Goal: Information Seeking & Learning: Learn about a topic

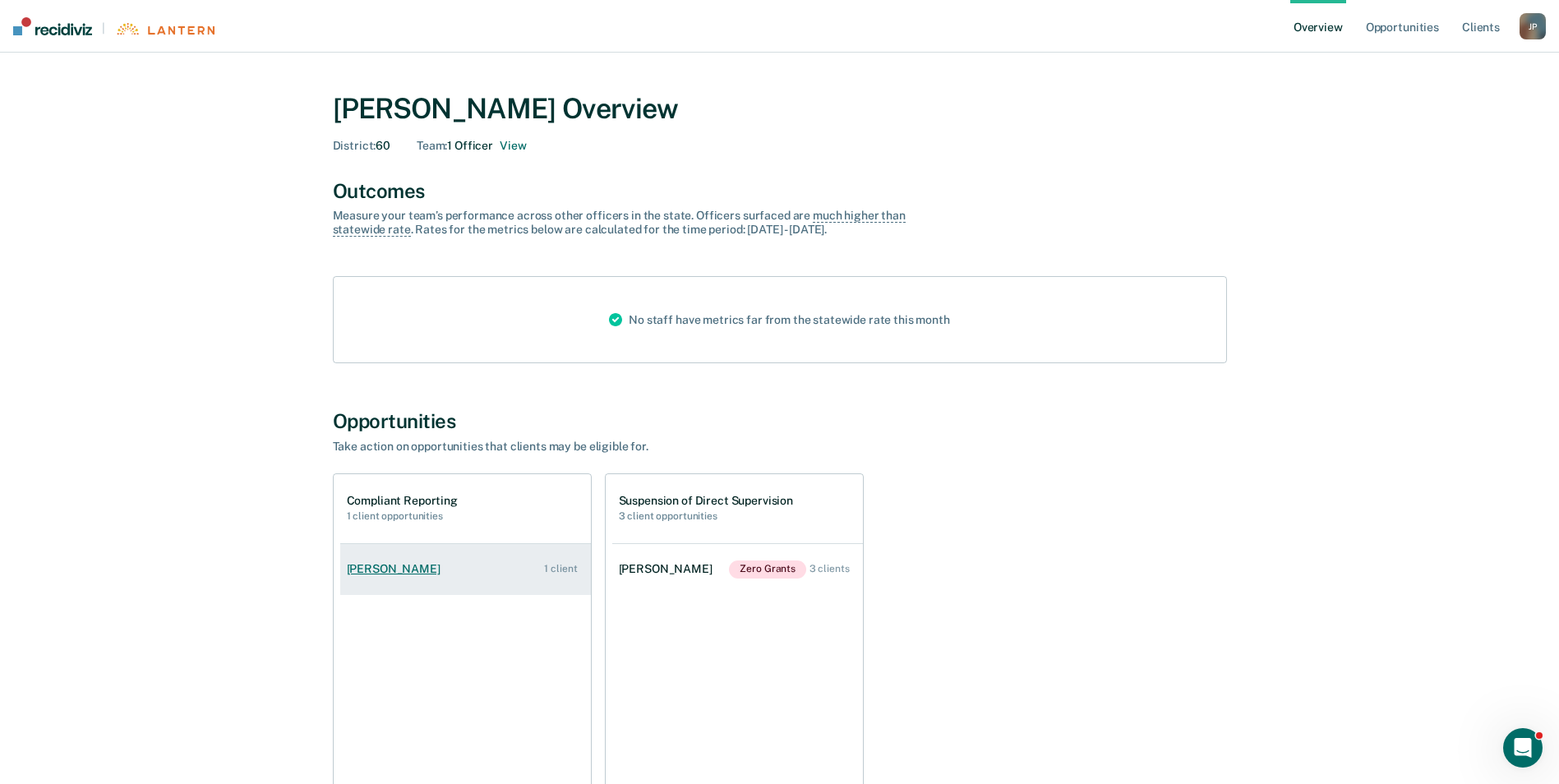
click at [490, 567] on link "[PERSON_NAME] 1 client" at bounding box center [466, 569] width 251 height 47
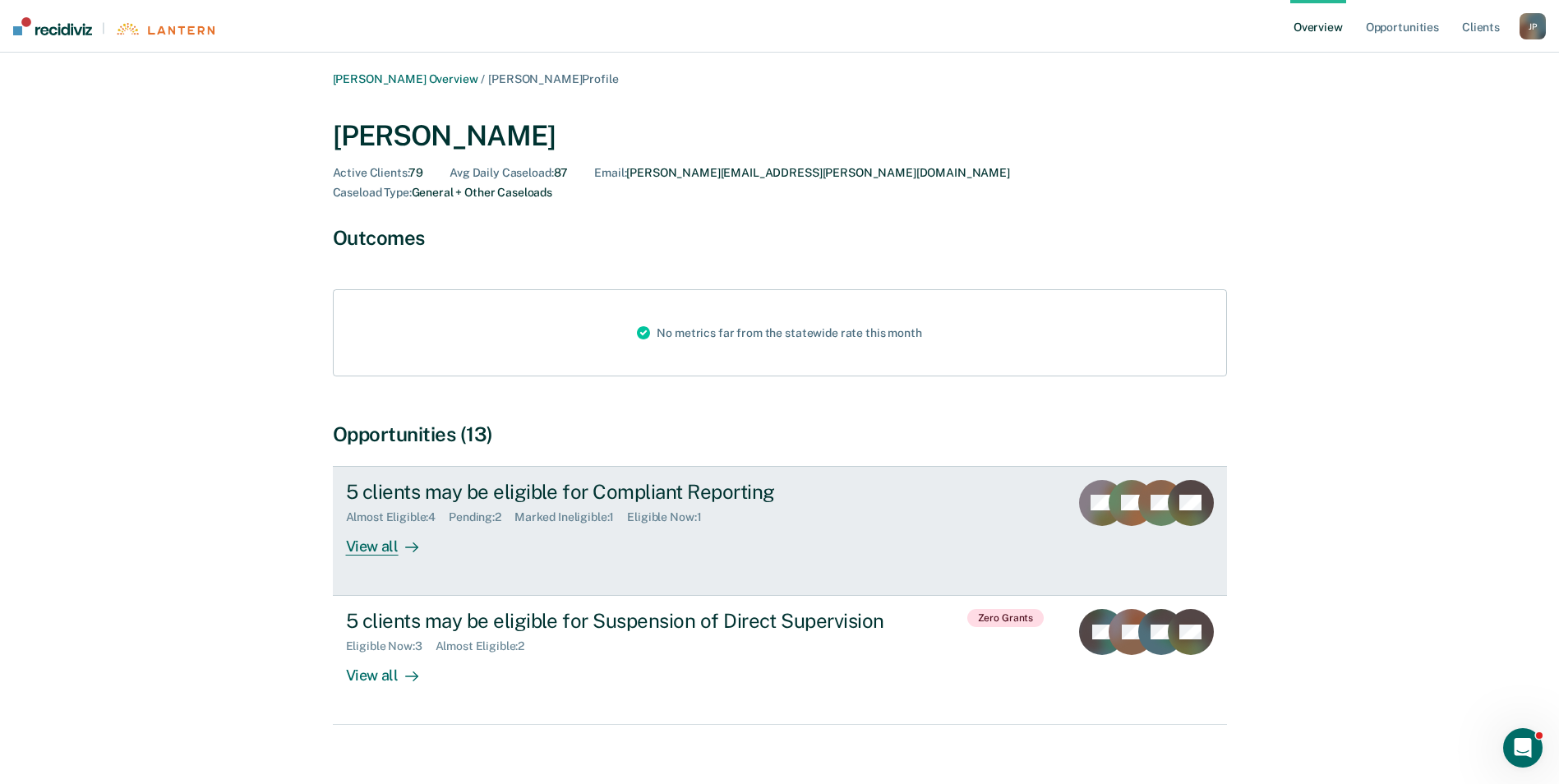
click at [382, 531] on div "View all" at bounding box center [392, 539] width 92 height 32
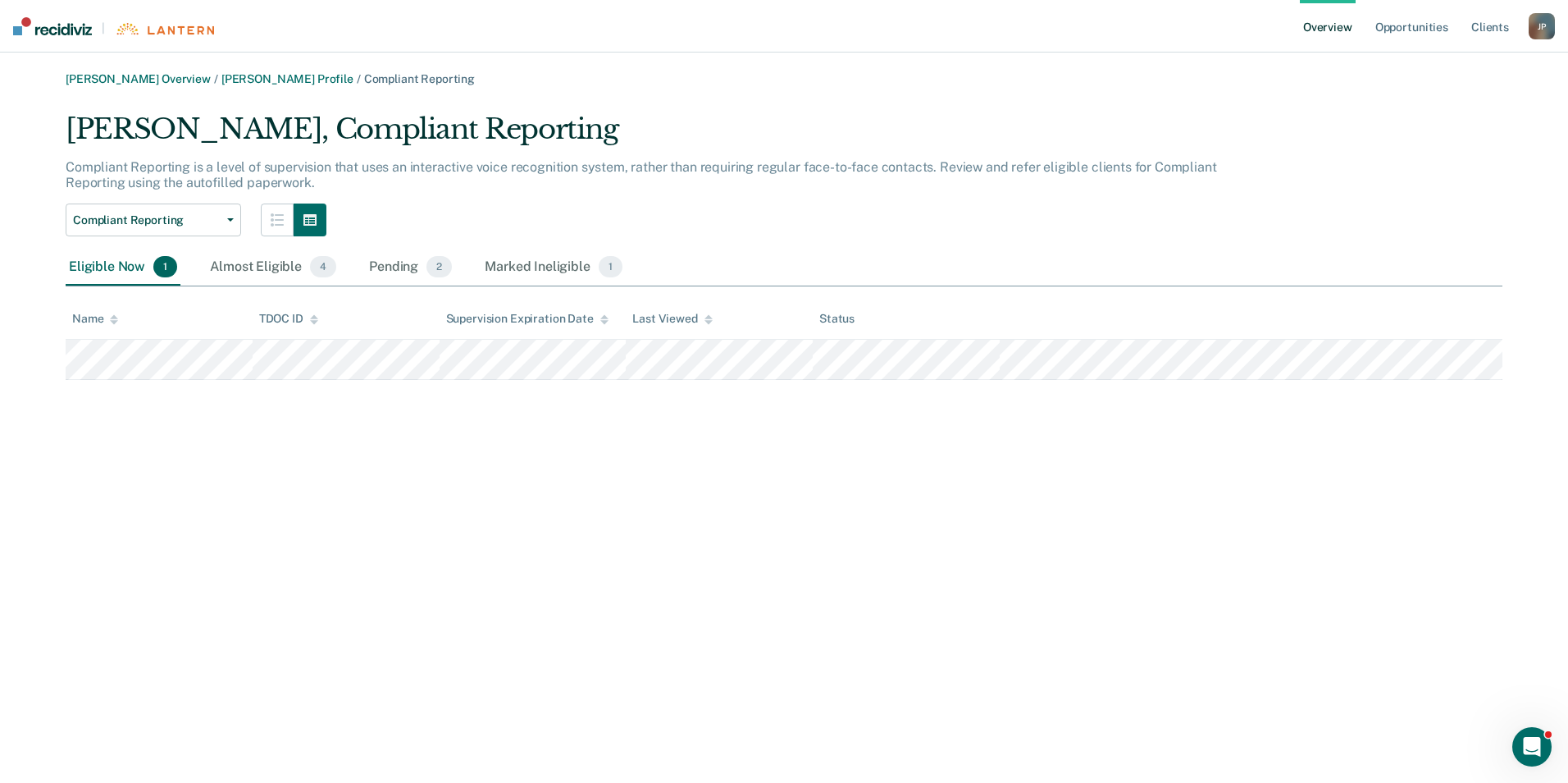
click at [723, 429] on div "[PERSON_NAME] Overview / [PERSON_NAME] Profile / Compliant Reporting [PERSON_NA…" at bounding box center [784, 401] width 1529 height 658
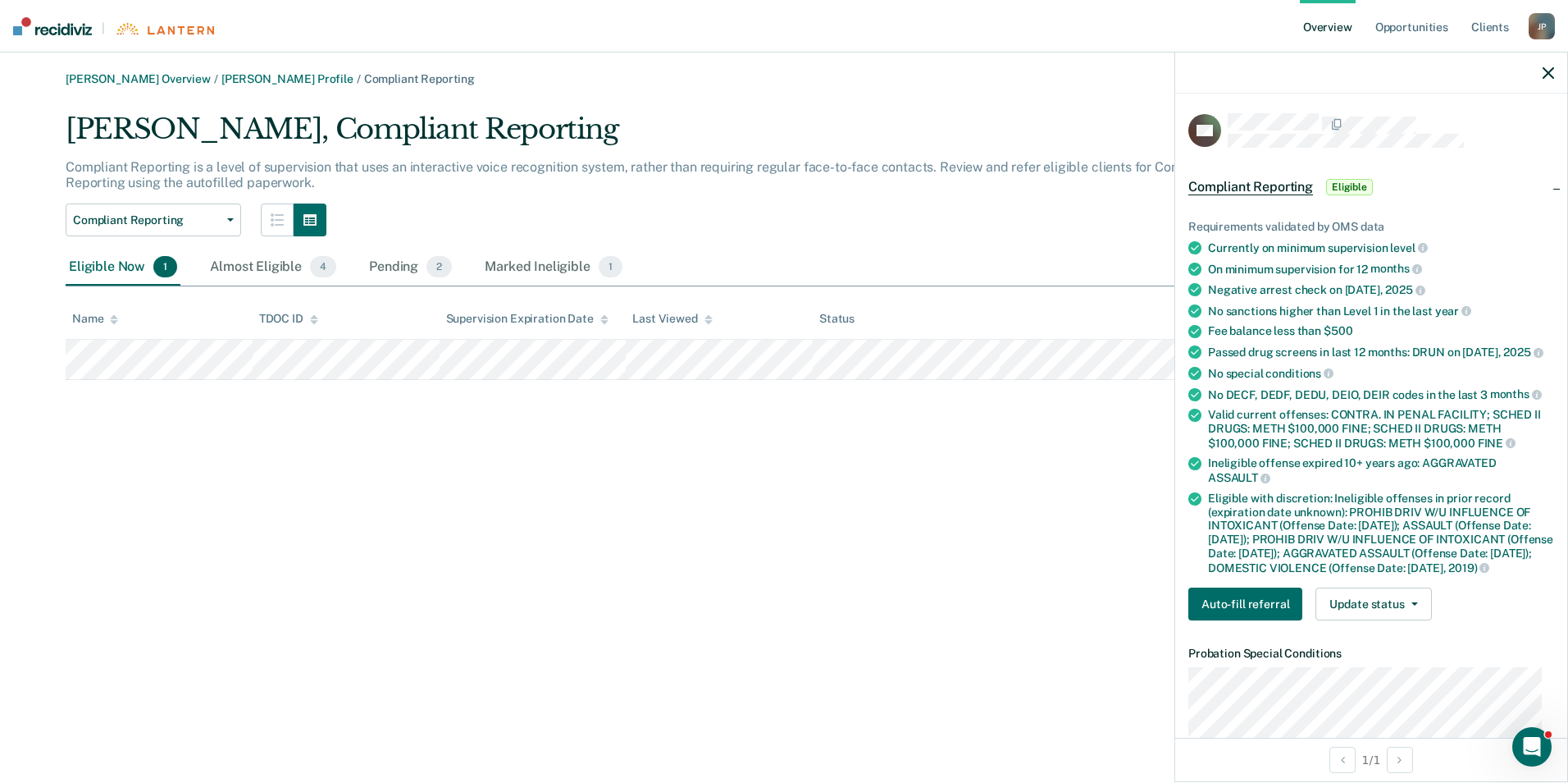
click at [1019, 432] on div "[PERSON_NAME] Overview / [PERSON_NAME] Profile / Compliant Reporting [PERSON_NA…" at bounding box center [784, 401] width 1529 height 658
click at [1548, 67] on icon "button" at bounding box center [1548, 73] width 11 height 11
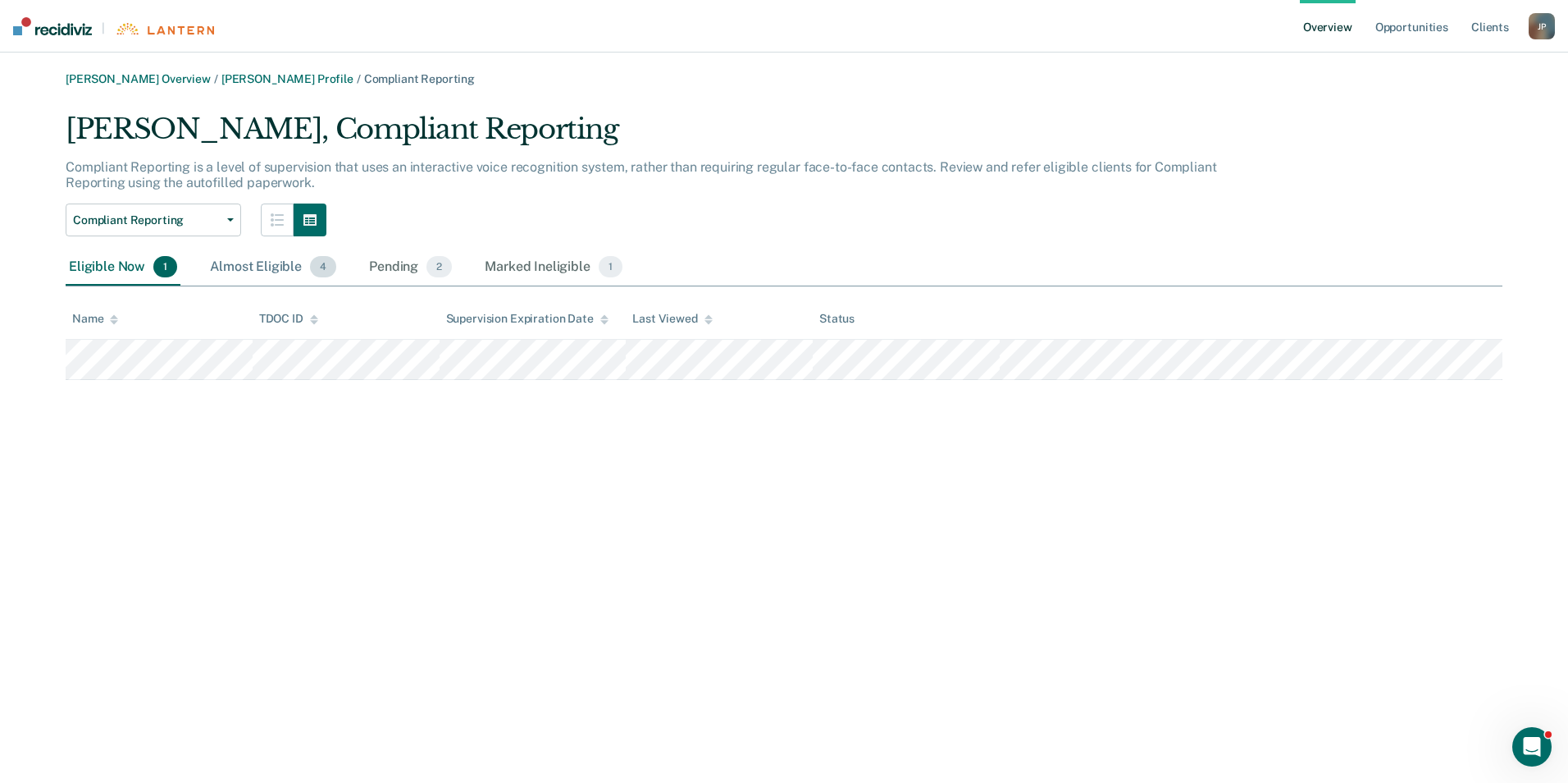
click at [257, 261] on div "Almost Eligible 4" at bounding box center [273, 268] width 133 height 36
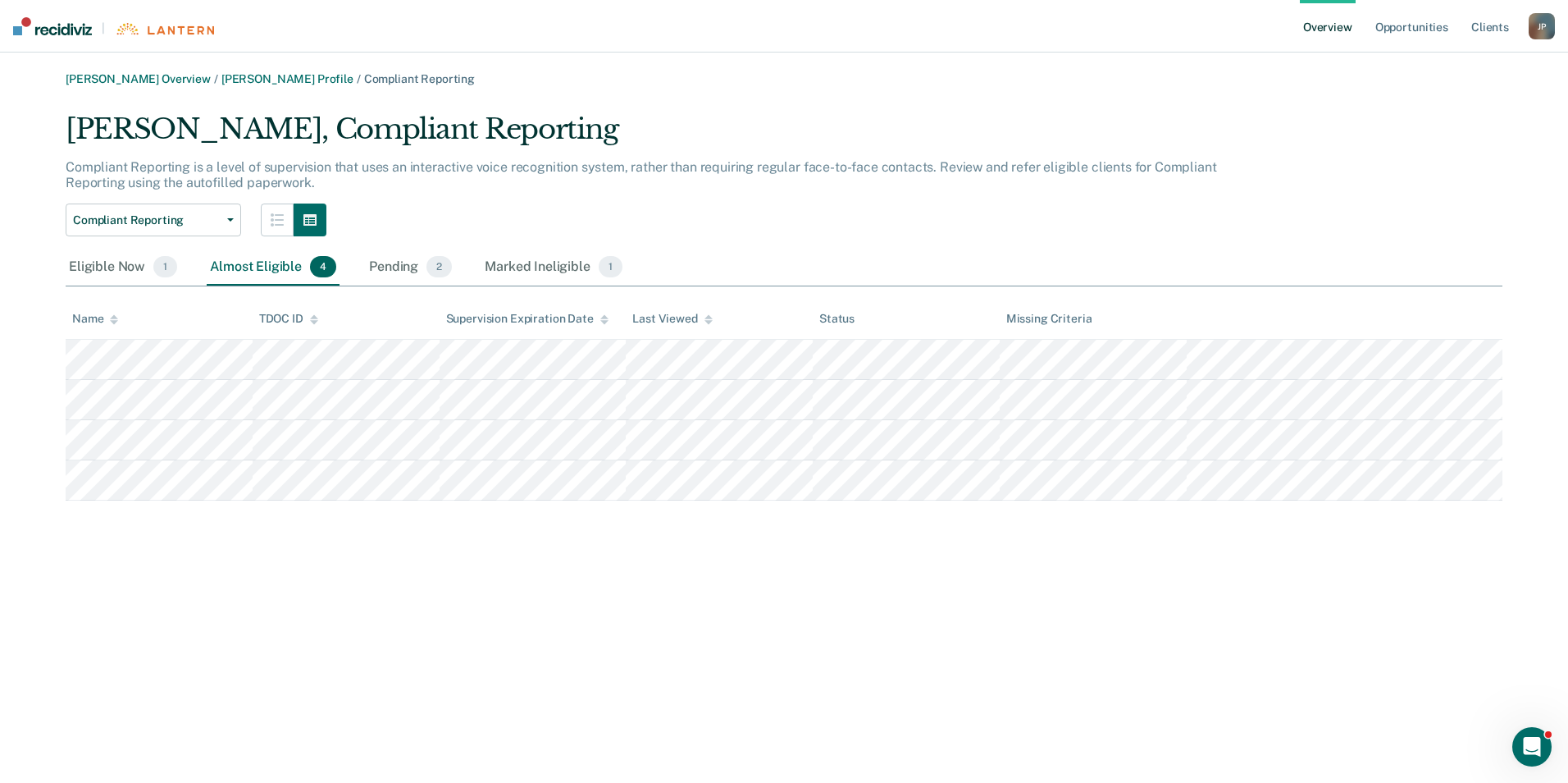
click at [720, 593] on div "[PERSON_NAME] Overview / [PERSON_NAME] Profile / Compliant Reporting [PERSON_NA…" at bounding box center [784, 401] width 1529 height 658
click at [780, 639] on div "[PERSON_NAME] Overview / [PERSON_NAME] Profile / Compliant Reporting [PERSON_NA…" at bounding box center [784, 401] width 1529 height 658
click at [717, 582] on div "[PERSON_NAME] Overview / [PERSON_NAME] Profile / Compliant Reporting [PERSON_NA…" at bounding box center [784, 401] width 1529 height 658
click at [561, 267] on div "Marked Ineligible 1" at bounding box center [553, 268] width 144 height 36
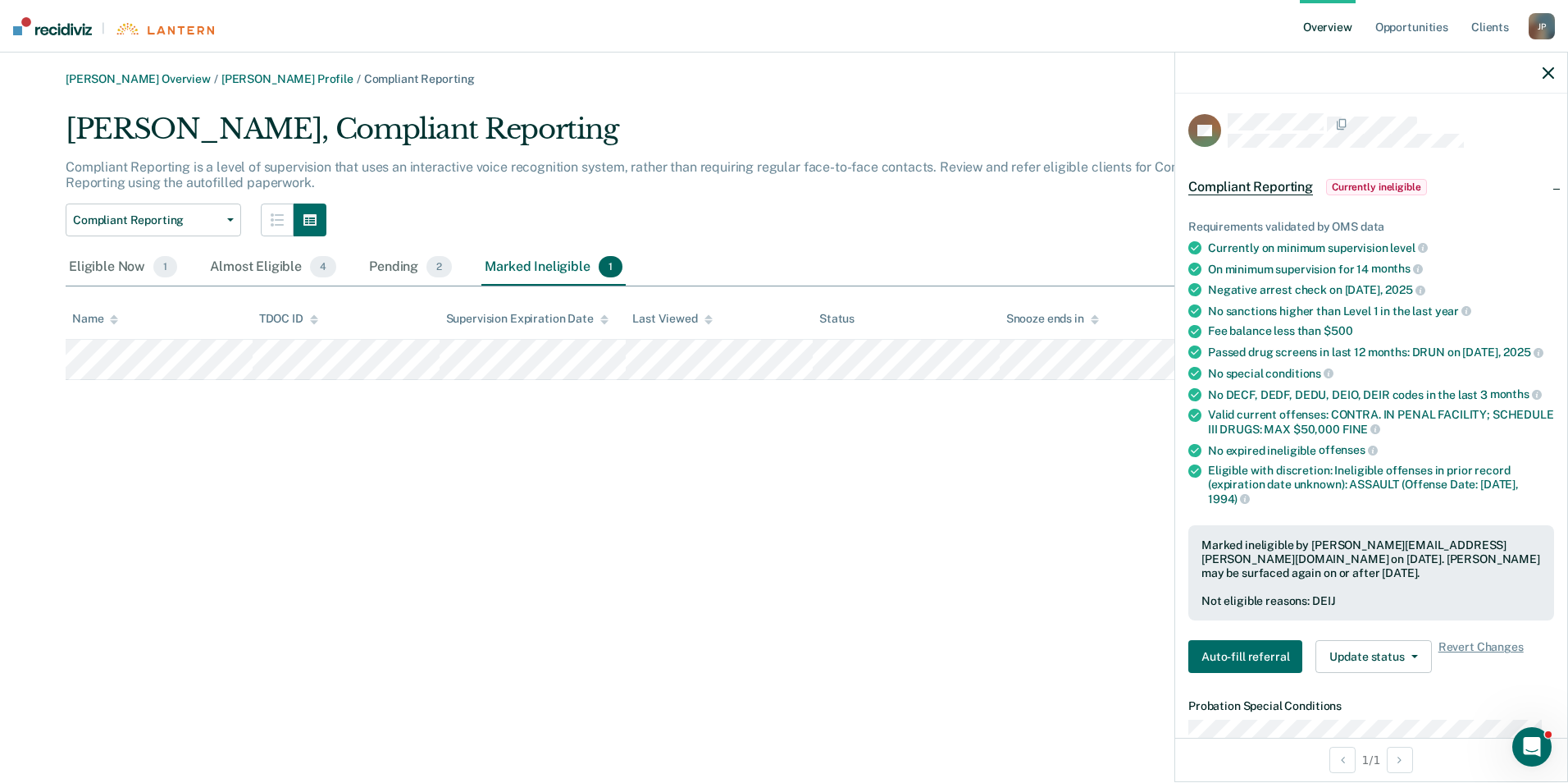
click at [779, 569] on div "[PERSON_NAME] Overview / [PERSON_NAME] Profile / Compliant Reporting [PERSON_NA…" at bounding box center [784, 401] width 1529 height 658
click at [392, 261] on div "Pending 2" at bounding box center [411, 268] width 89 height 36
click at [1548, 73] on icon "button" at bounding box center [1548, 73] width 11 height 11
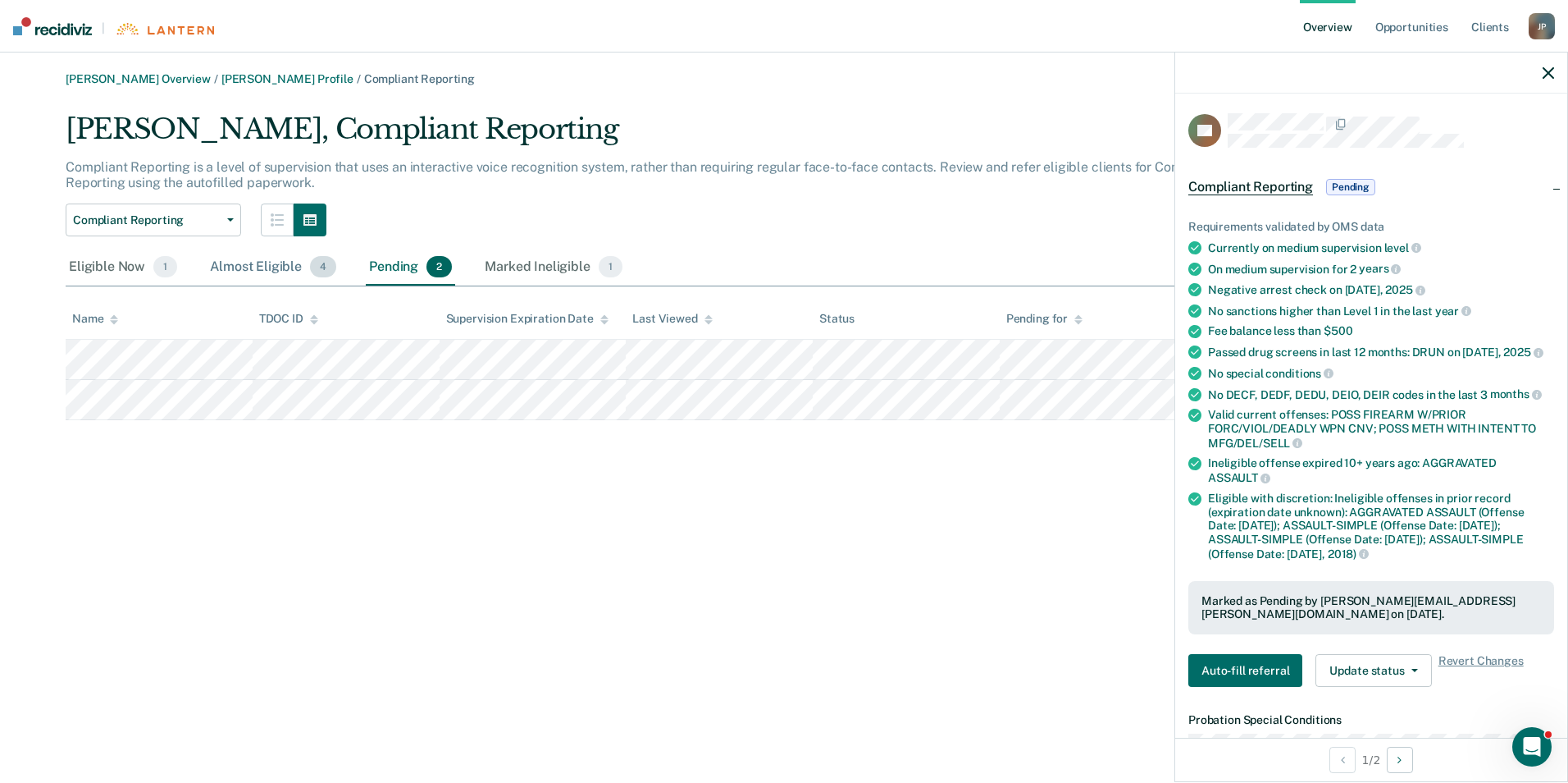
click at [273, 265] on div "Almost Eligible 4" at bounding box center [273, 268] width 133 height 36
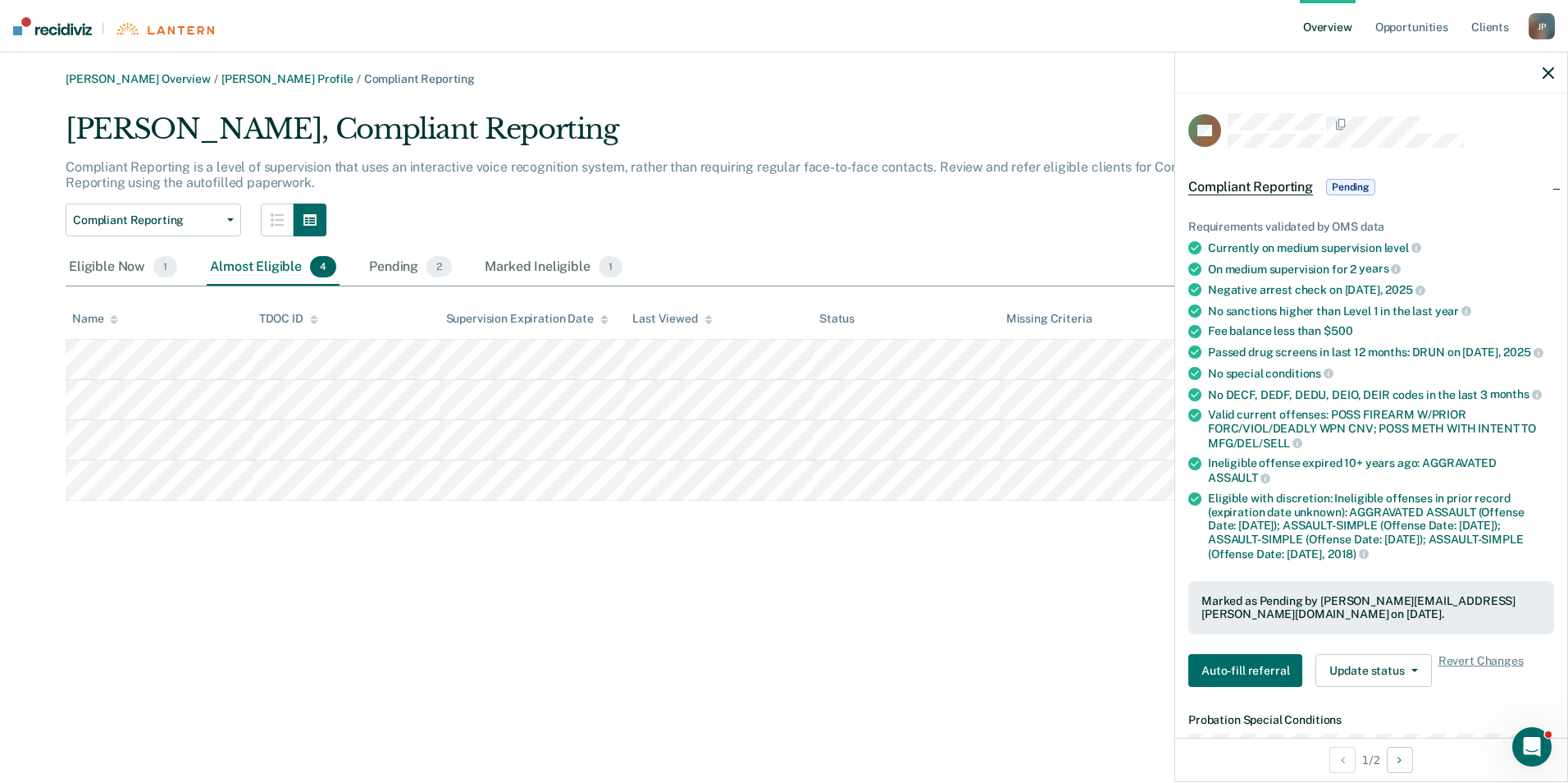
click at [1552, 68] on icon "button" at bounding box center [1548, 73] width 11 height 11
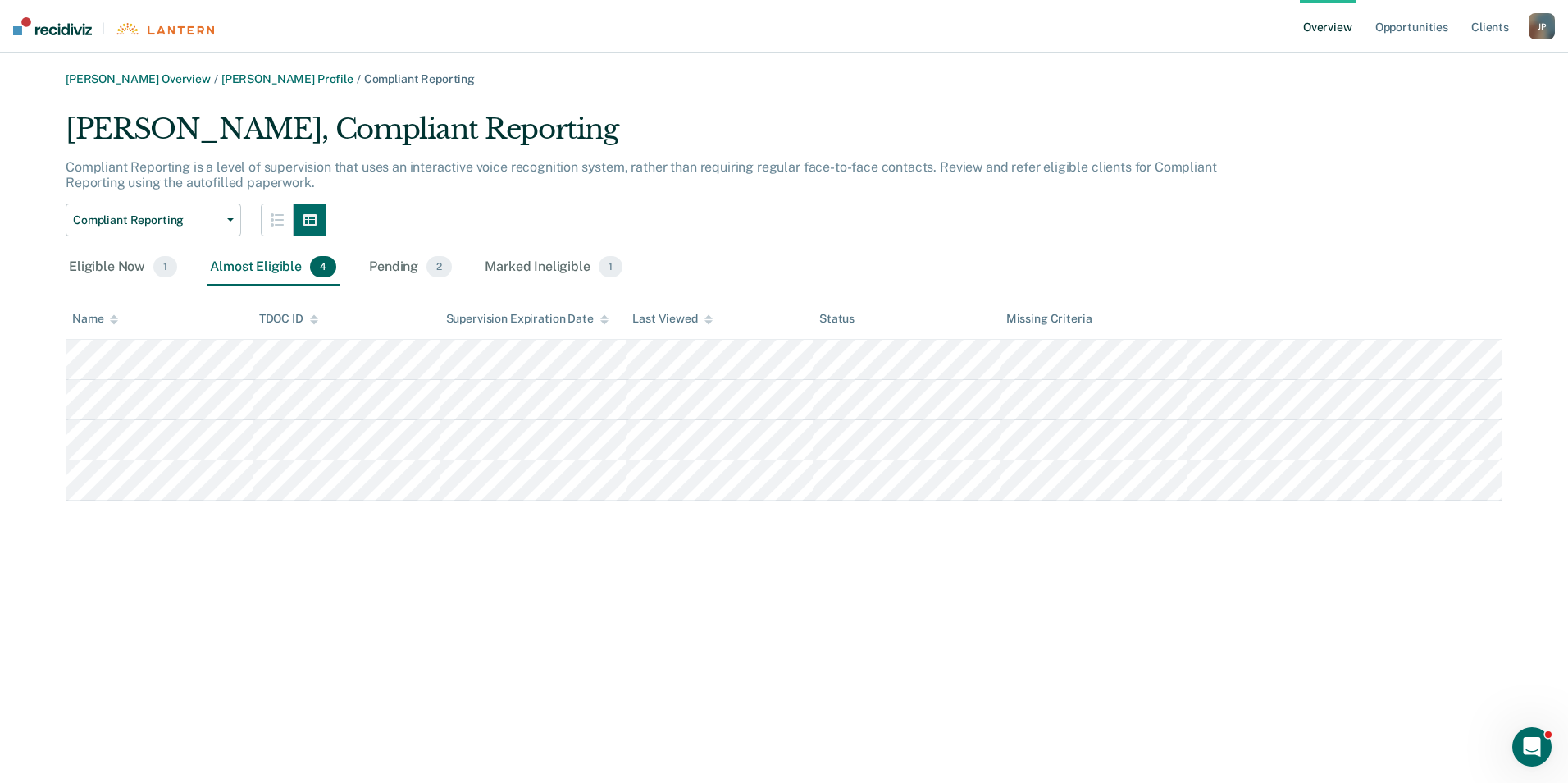
click at [933, 621] on div "[PERSON_NAME] Overview / [PERSON_NAME] Profile / Compliant Reporting [PERSON_NA…" at bounding box center [784, 401] width 1529 height 658
click at [1481, 31] on link "Client s" at bounding box center [1491, 26] width 45 height 52
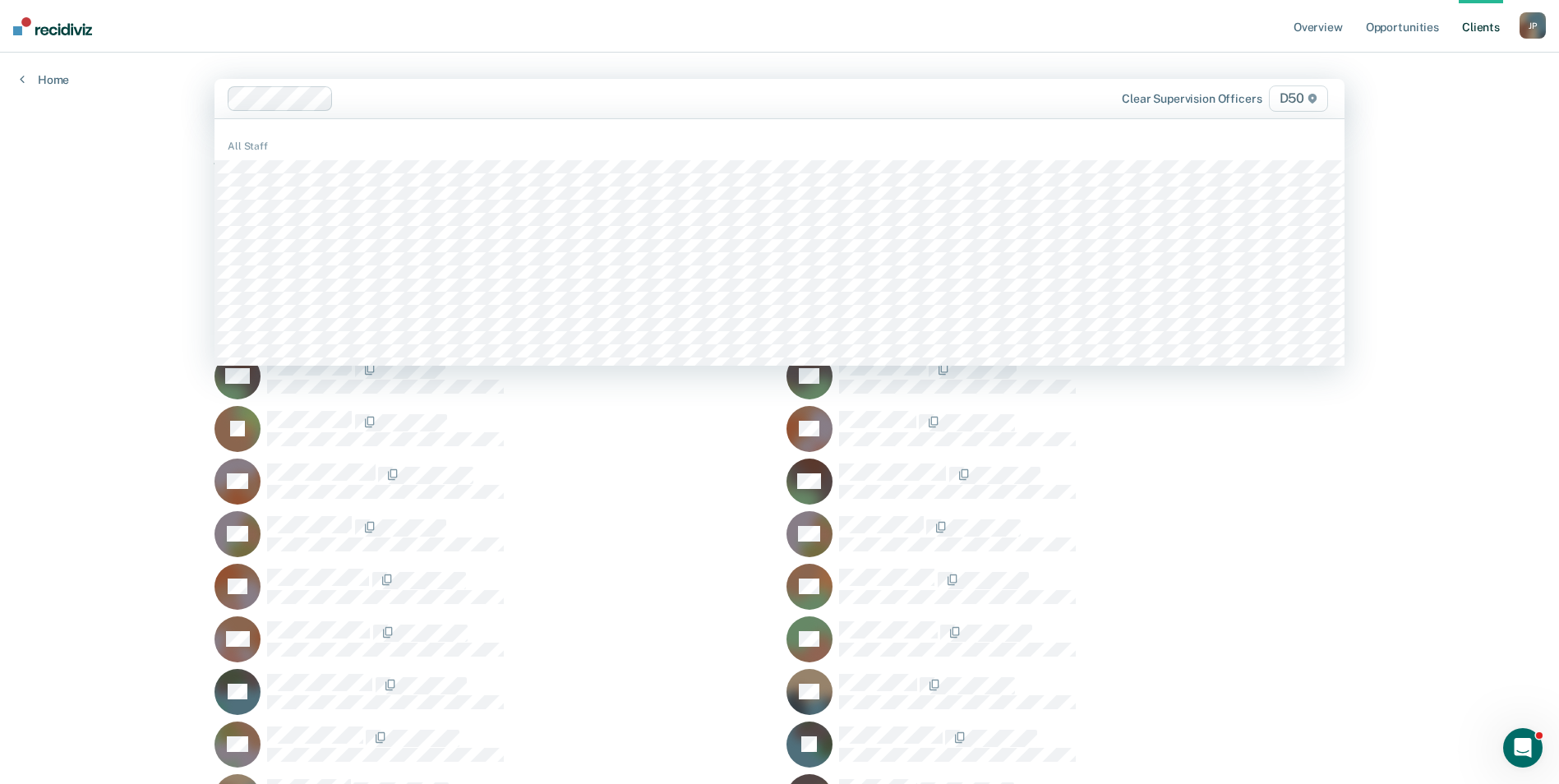
click at [363, 98] on div at bounding box center [669, 98] width 658 height 19
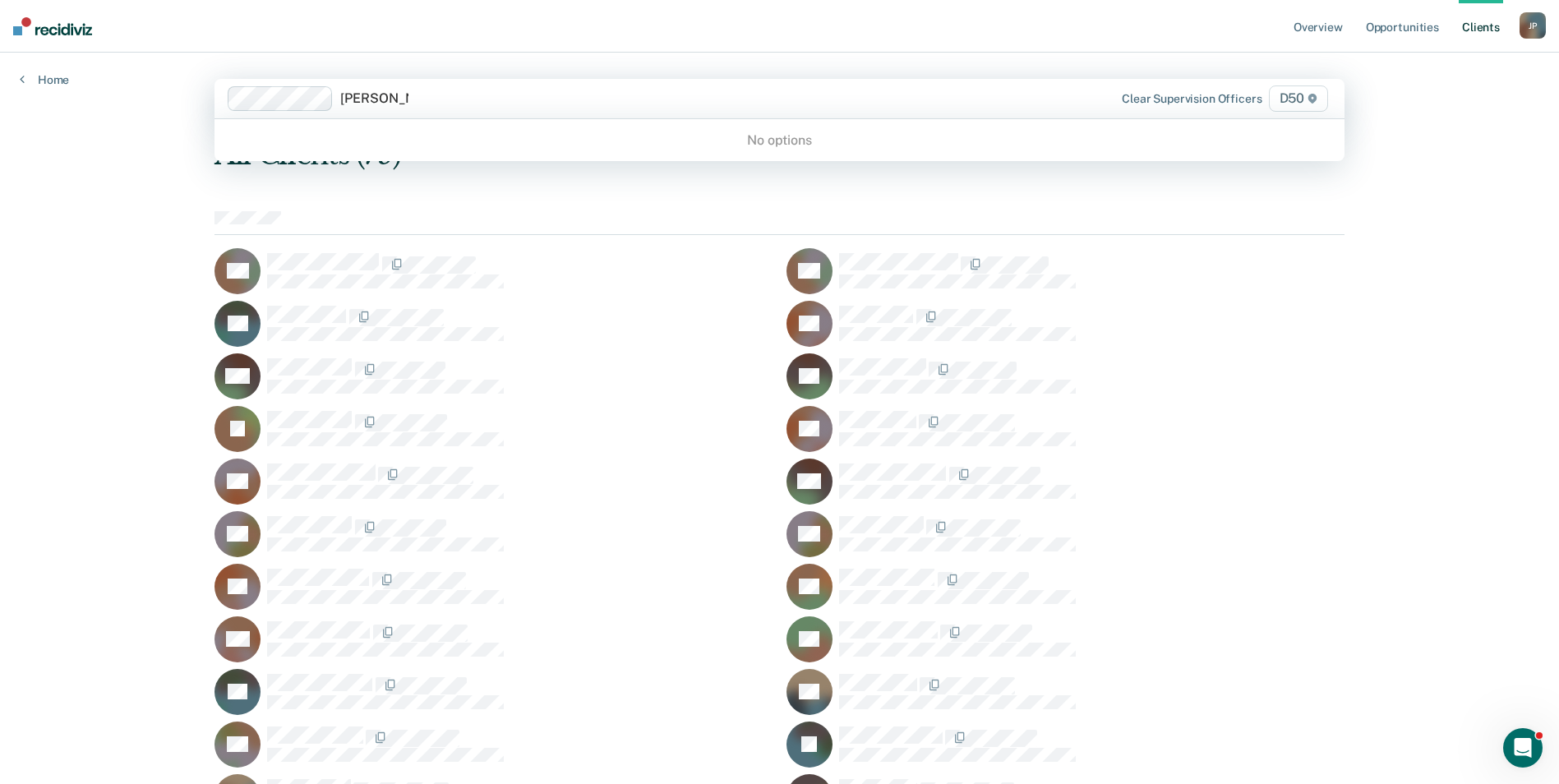
type input "[PERSON_NAME]"
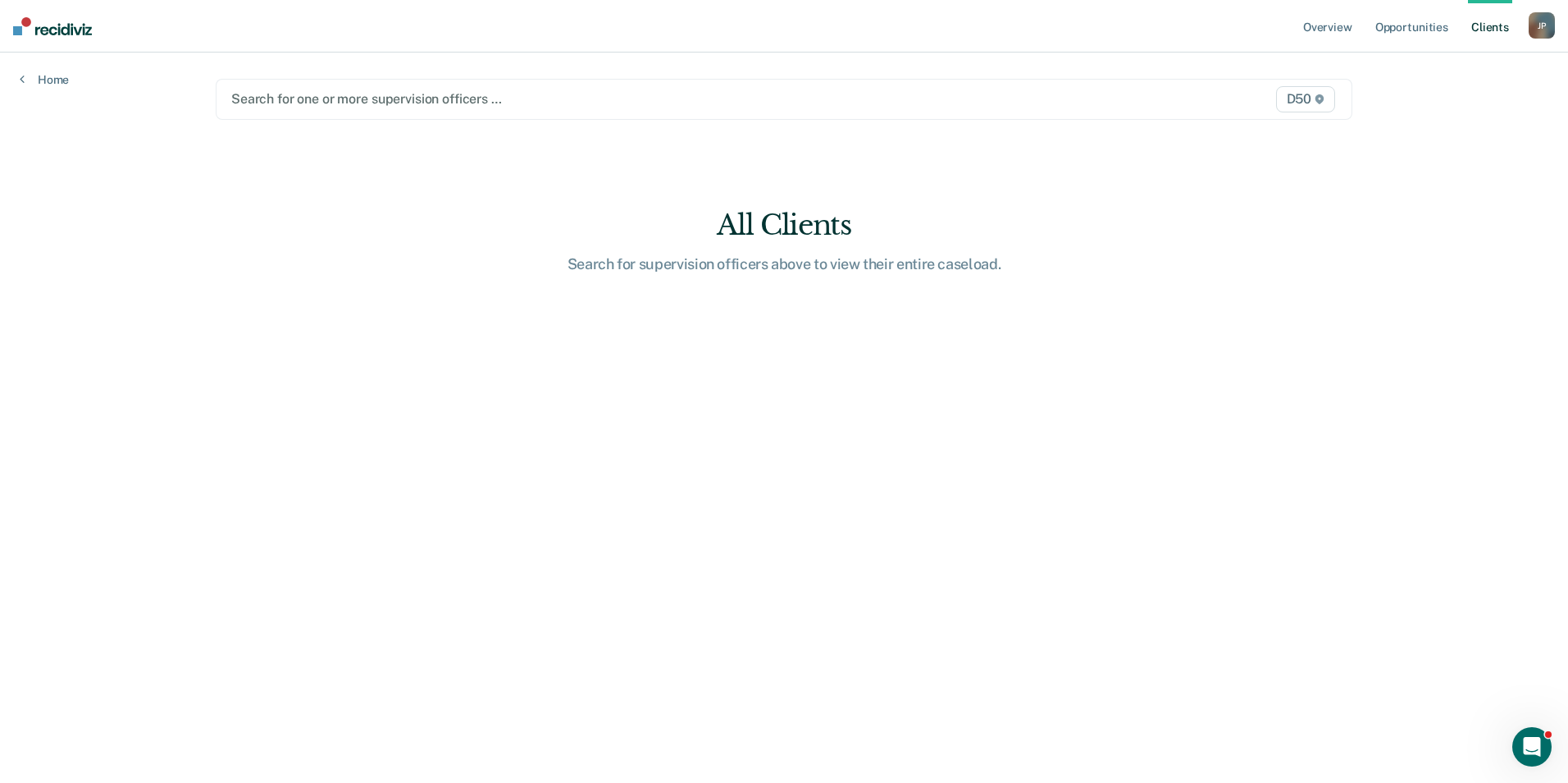
click at [1318, 99] on icon at bounding box center [1319, 99] width 8 height 10
click at [26, 78] on link "Home" at bounding box center [44, 79] width 49 height 15
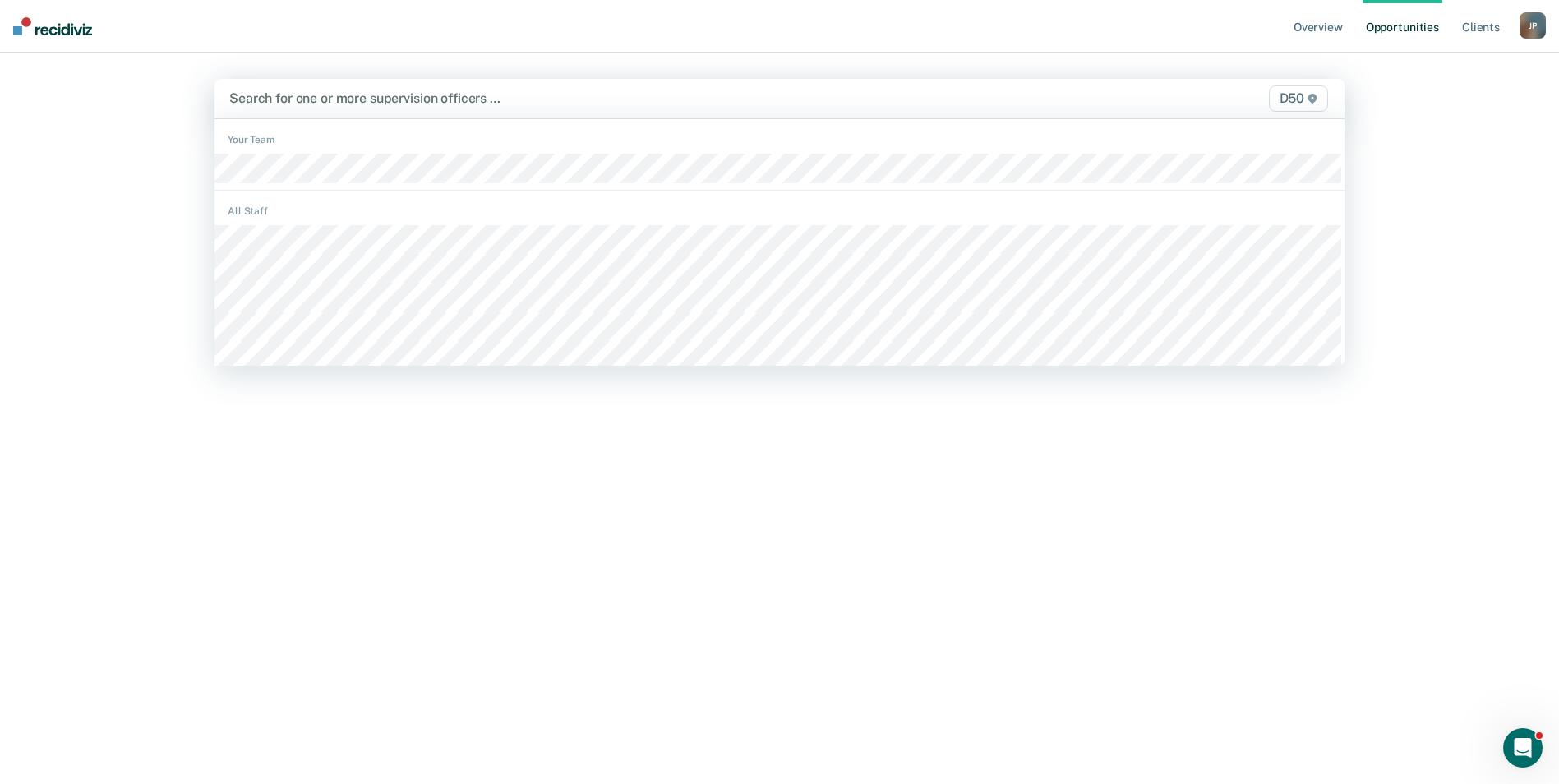
click at [820, 97] on div at bounding box center [614, 98] width 769 height 19
click at [816, 96] on div at bounding box center [614, 98] width 769 height 19
click at [1316, 100] on icon at bounding box center [1313, 98] width 8 height 10
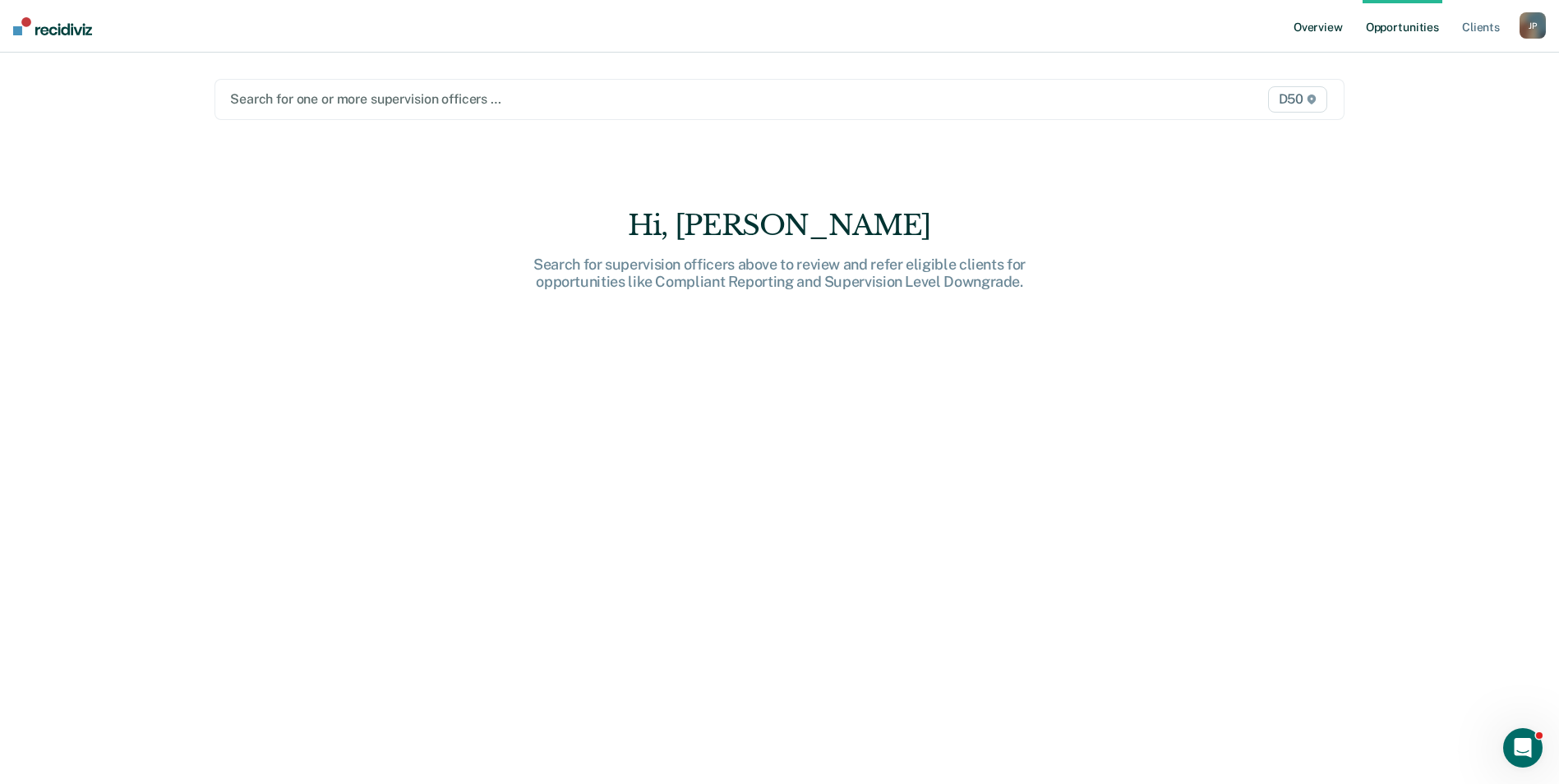
click at [1318, 34] on link "Overview" at bounding box center [1318, 26] width 56 height 52
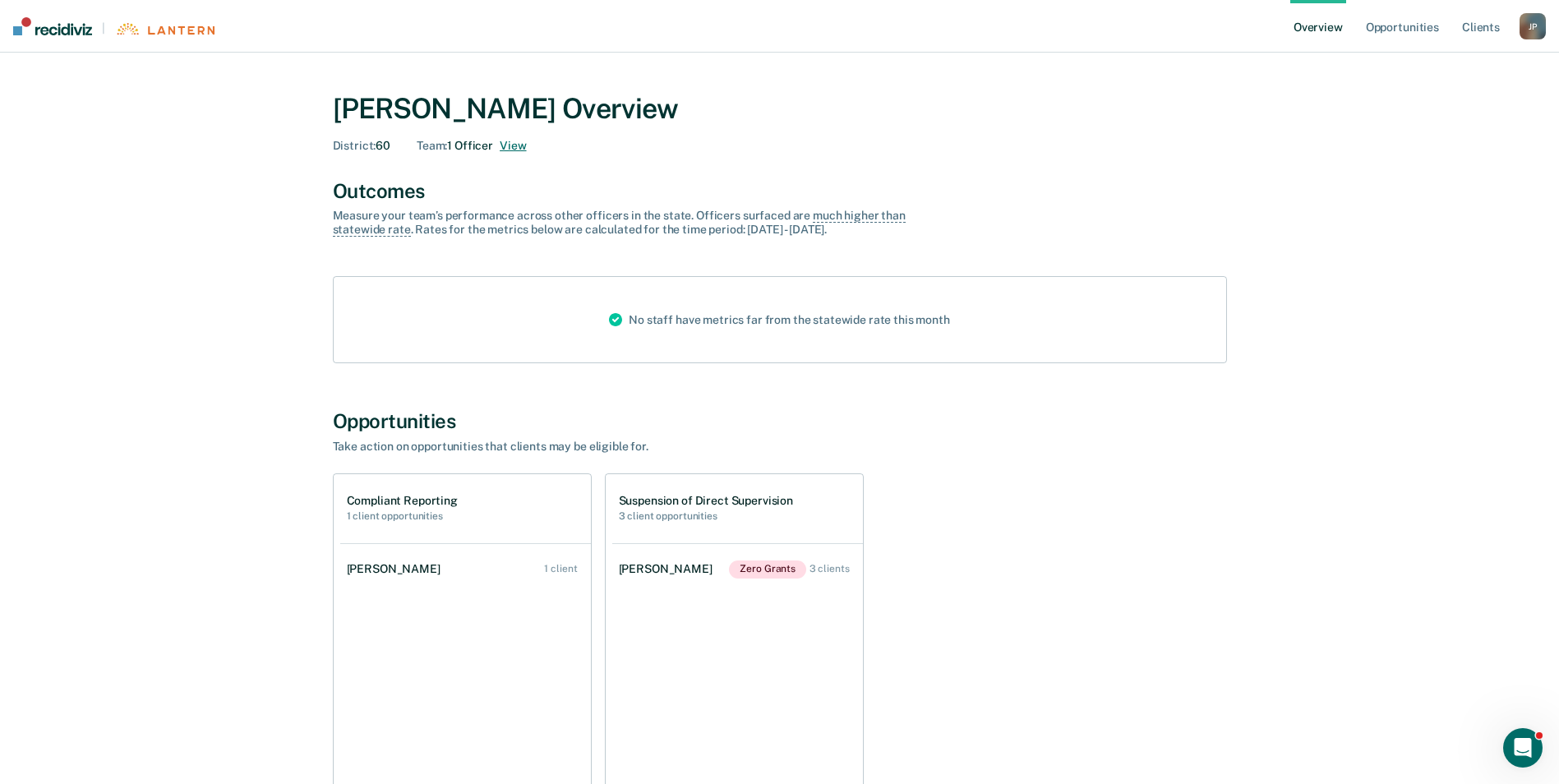
click at [520, 150] on button "View" at bounding box center [513, 146] width 26 height 14
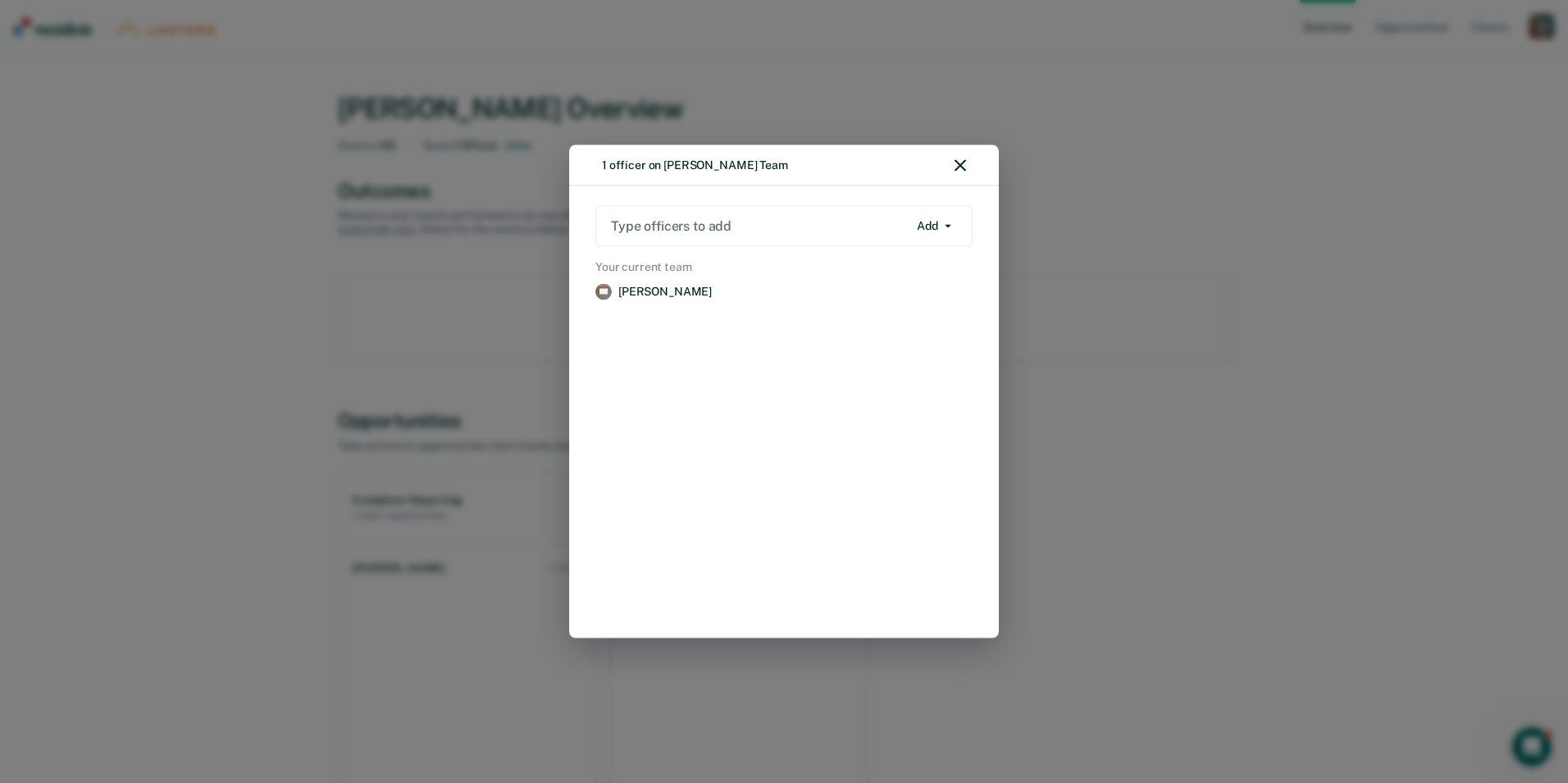
click at [750, 223] on div at bounding box center [759, 226] width 297 height 19
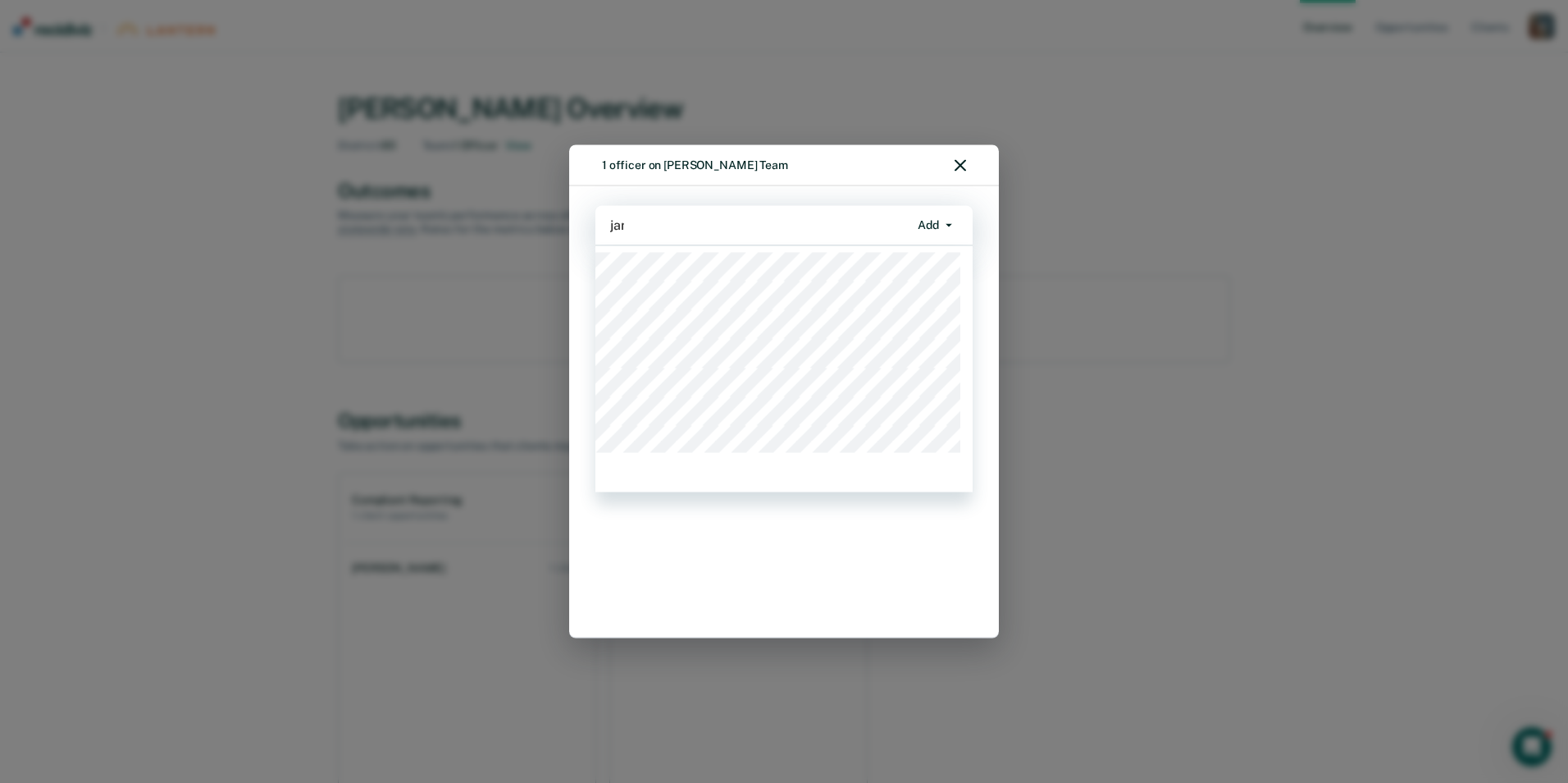
type input "[PERSON_NAME]"
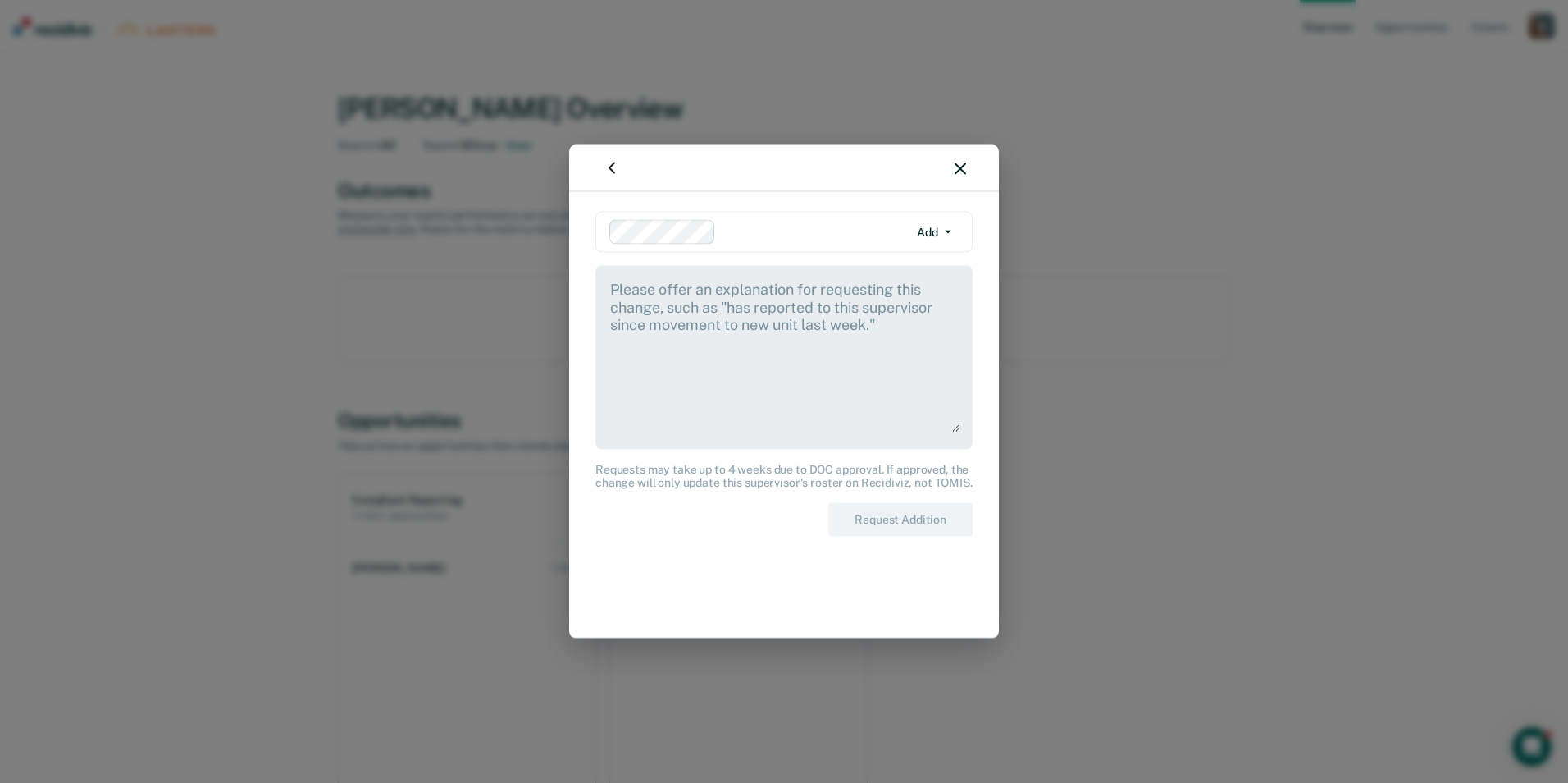
click at [961, 168] on icon "button" at bounding box center [961, 168] width 11 height 11
